Goal: Navigation & Orientation: Find specific page/section

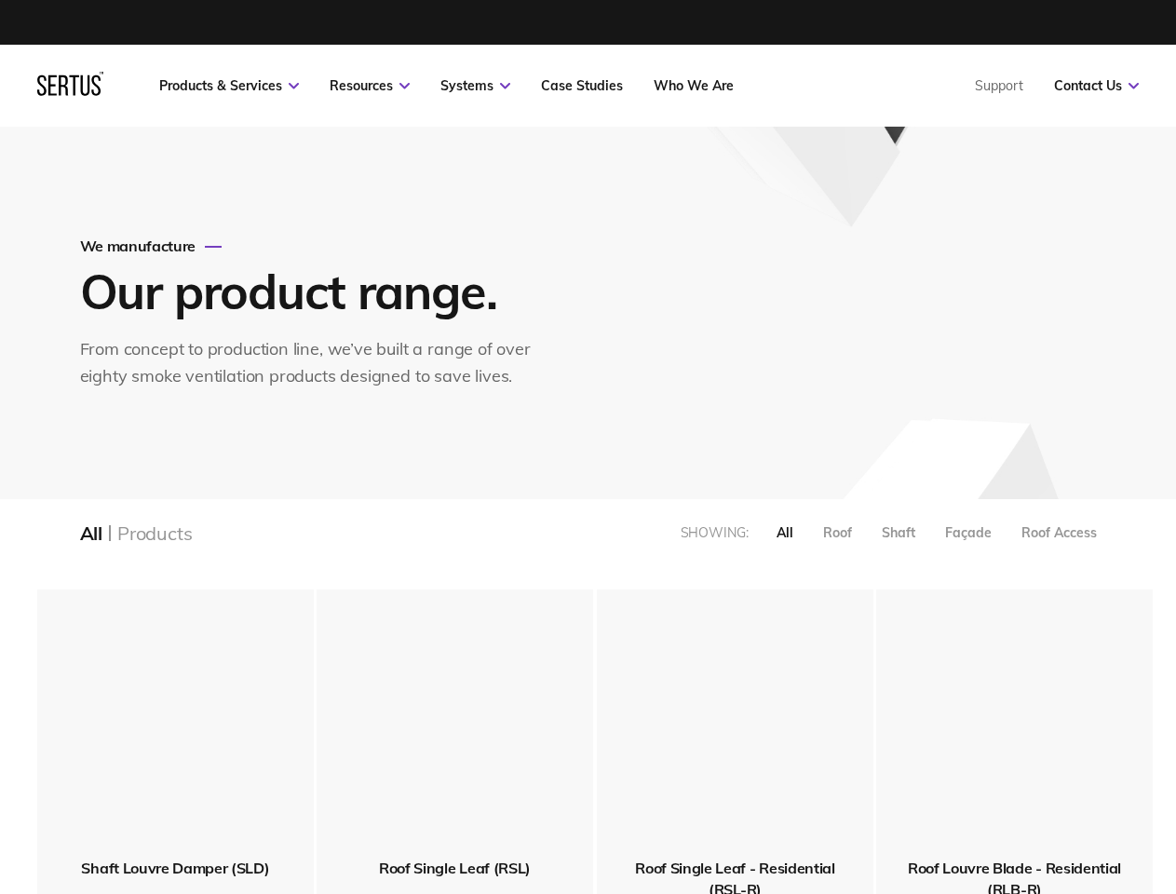
scroll to position [2462, 1134]
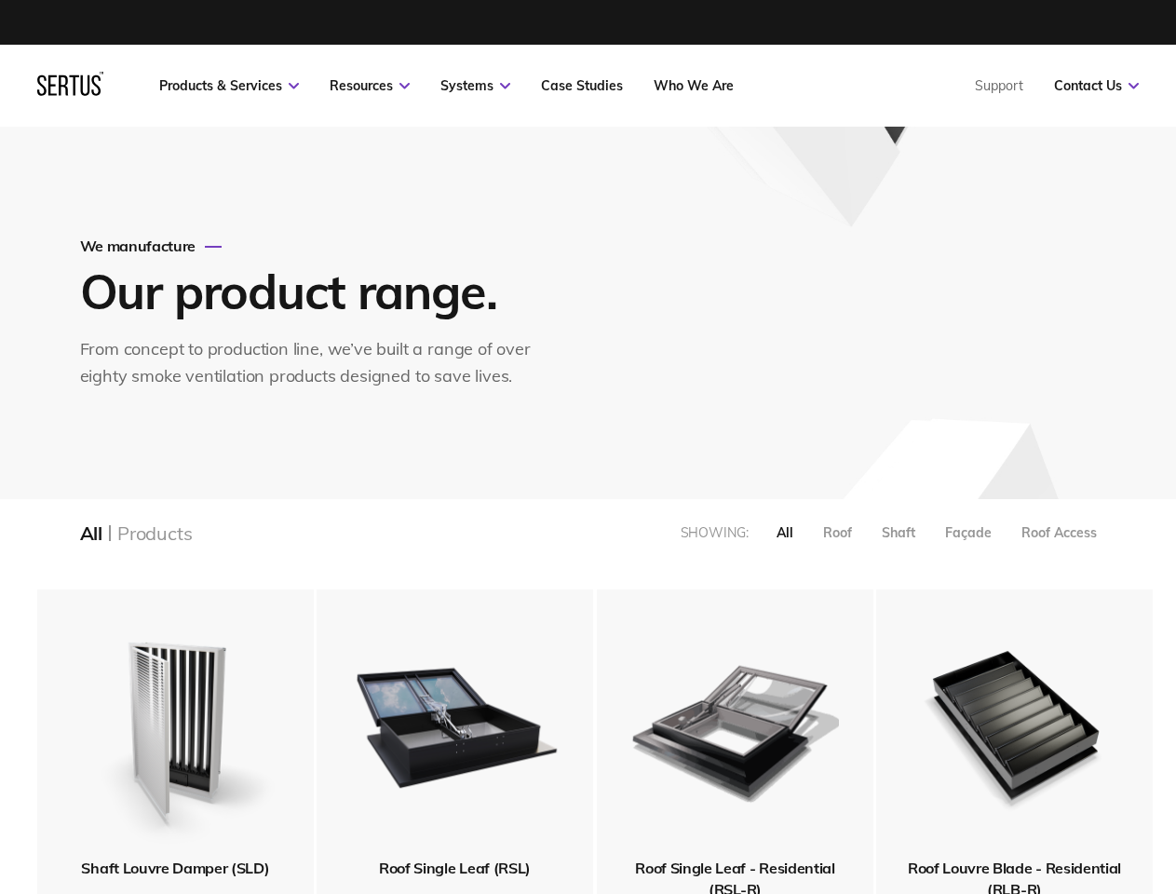
click at [370, 86] on link "Resources" at bounding box center [369, 85] width 80 height 17
click at [475, 86] on link "Systems" at bounding box center [475, 85] width 70 height 17
click at [1096, 86] on link "Contact Us" at bounding box center [1096, 85] width 85 height 17
click at [785, 532] on div "All" at bounding box center [784, 532] width 17 height 17
click at [837, 532] on div "Roof" at bounding box center [837, 532] width 29 height 17
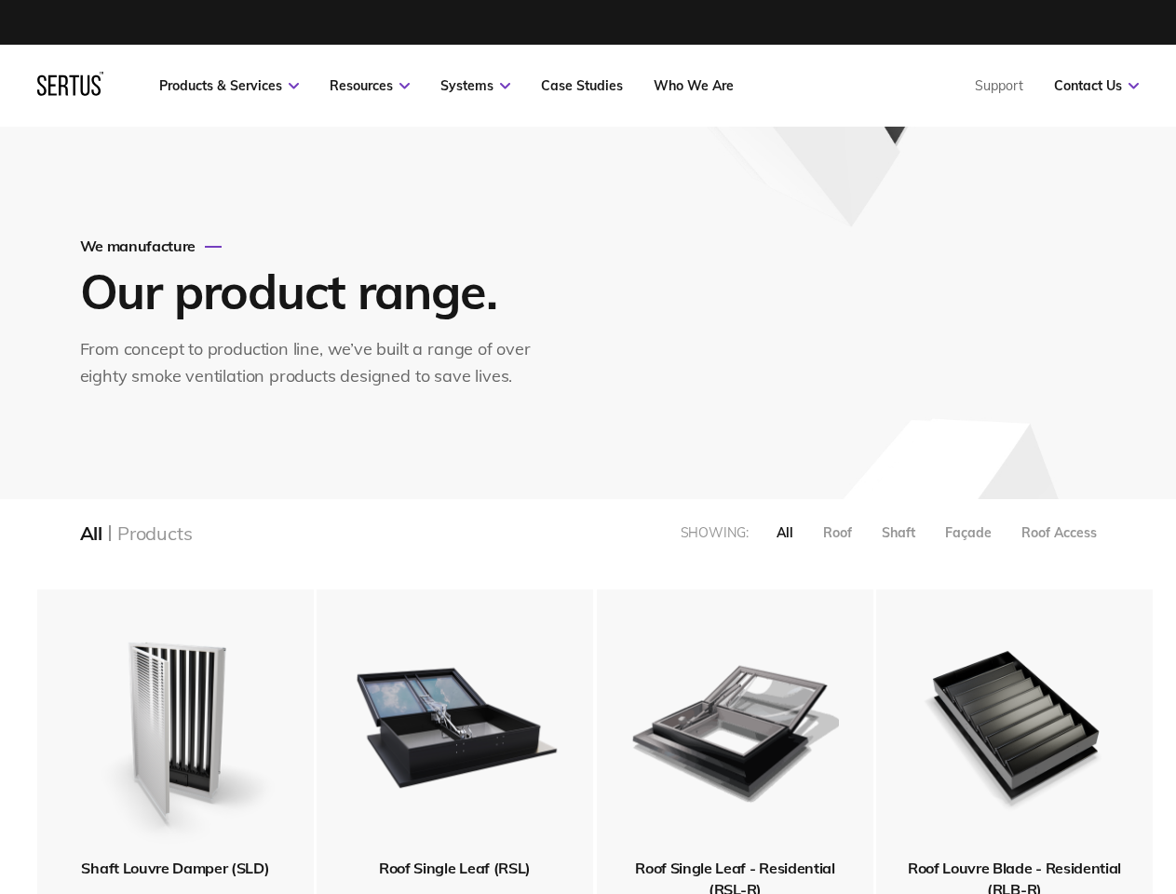
click at [898, 532] on div "Shaft" at bounding box center [898, 532] width 34 height 17
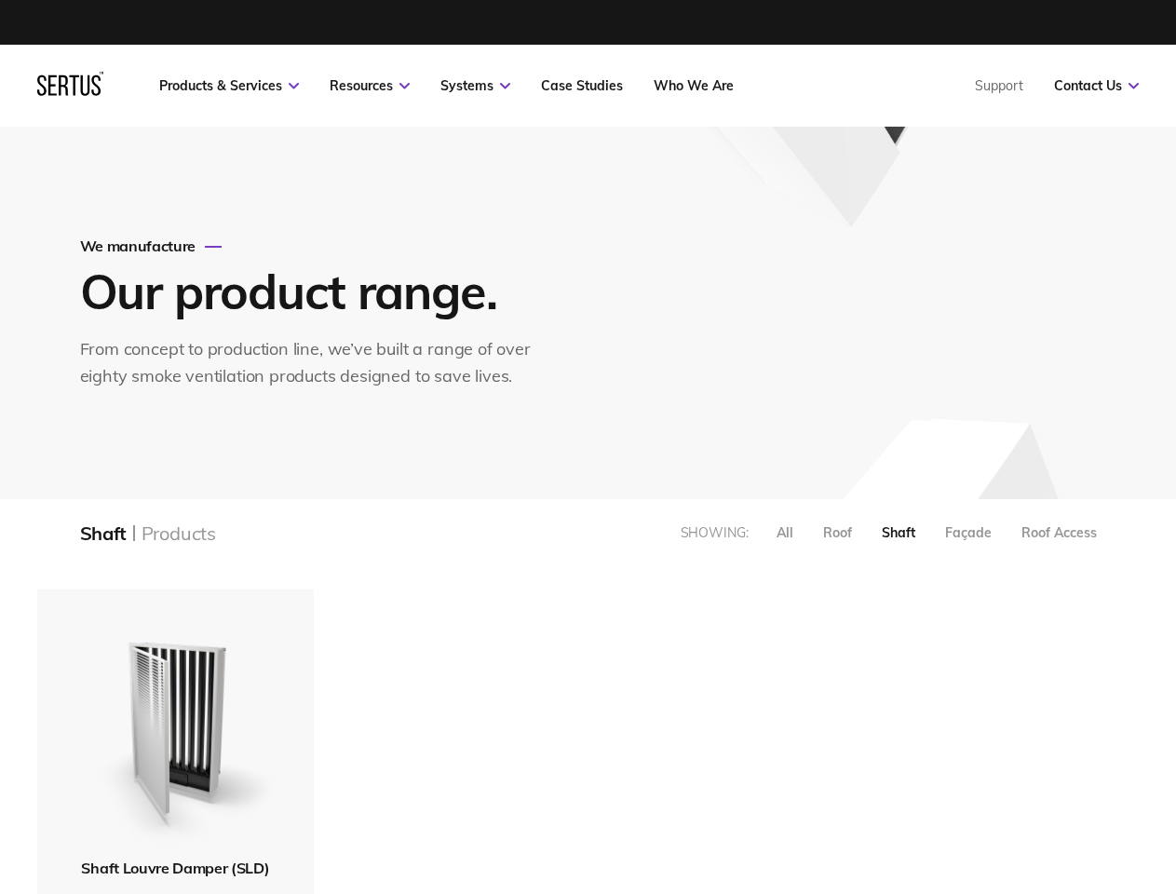
click at [968, 532] on div "Façade" at bounding box center [968, 532] width 47 height 17
